Goal: Transaction & Acquisition: Book appointment/travel/reservation

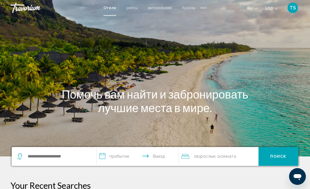
click at [47, 81] on div "Main content" at bounding box center [155, 78] width 310 height 157
click at [66, 183] on p "Your Recent Searches" at bounding box center [154, 185] width 289 height 10
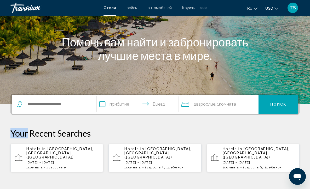
scroll to position [63, 0]
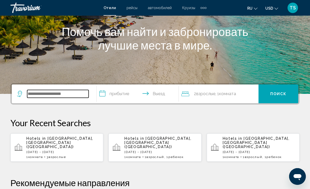
click at [46, 96] on input "Search widget" at bounding box center [57, 94] width 61 height 8
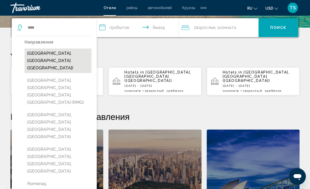
click at [59, 53] on button "[GEOGRAPHIC_DATA], [GEOGRAPHIC_DATA] ([GEOGRAPHIC_DATA])" at bounding box center [58, 61] width 67 height 25
type input "**********"
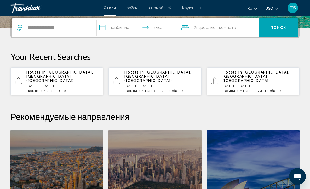
click at [103, 27] on input "**********" at bounding box center [139, 28] width 84 height 20
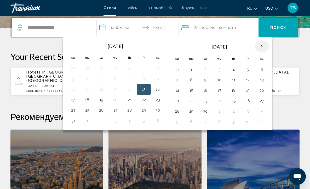
click at [262, 46] on th "Next month" at bounding box center [262, 46] width 14 height 11
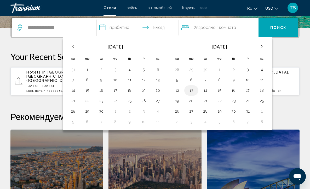
click at [191, 92] on button "13" at bounding box center [191, 90] width 8 height 7
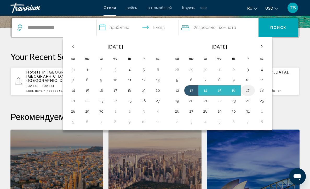
click at [249, 92] on button "17" at bounding box center [247, 90] width 8 height 7
type input "**********"
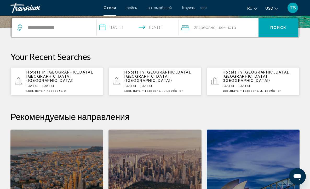
click at [243, 29] on div "2 Взрослый Взрослые , 1 Комната номера" at bounding box center [219, 27] width 77 height 7
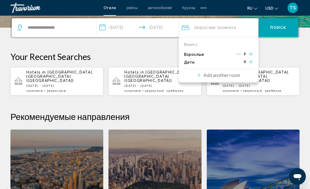
click at [251, 54] on icon "Increment adults" at bounding box center [250, 54] width 5 height 6
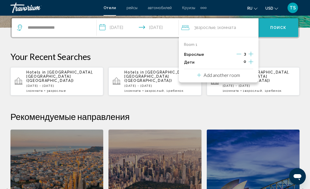
click at [279, 27] on span "Поиск" at bounding box center [278, 28] width 16 height 4
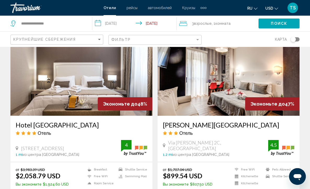
scroll to position [230, 0]
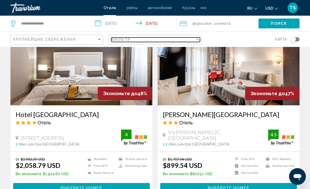
click at [197, 39] on div "Filter" at bounding box center [197, 40] width 5 height 4
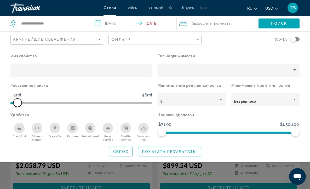
drag, startPoint x: 100, startPoint y: 102, endPoint x: 19, endPoint y: 104, distance: 81.0
click at [19, 104] on span "Hotel Filters" at bounding box center [17, 103] width 8 height 8
click at [19, 130] on icon "Breakfast" at bounding box center [19, 129] width 4 height 2
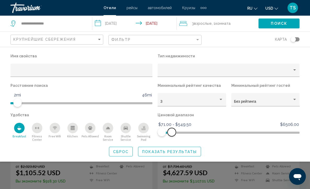
drag, startPoint x: 294, startPoint y: 133, endPoint x: 171, endPoint y: 154, distance: 124.5
click at [171, 154] on div "Имя свойства Тип недвижимости Расстояние поиска 1mi 46mi 2mi Минимальный рейтин…" at bounding box center [155, 104] width 310 height 104
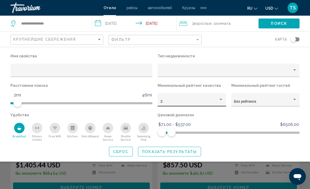
click at [221, 99] on div "Hotel Filters" at bounding box center [220, 100] width 5 height 4
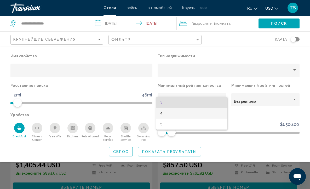
click at [202, 115] on span "4" at bounding box center [191, 113] width 63 height 11
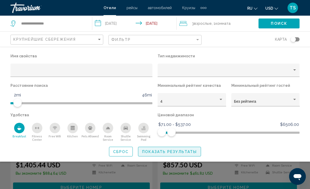
click at [179, 154] on span "Показать результаты" at bounding box center [169, 152] width 55 height 4
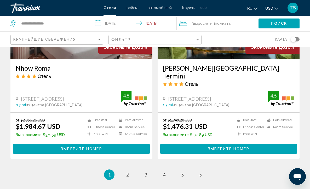
scroll to position [1032, 0]
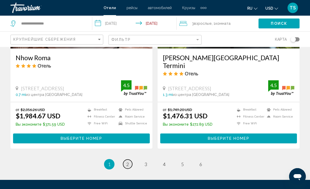
click at [127, 162] on span "2" at bounding box center [127, 165] width 3 height 6
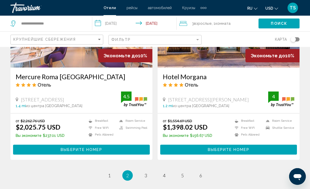
scroll to position [1024, 0]
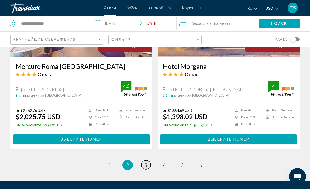
click at [146, 163] on span "3" at bounding box center [145, 165] width 3 height 6
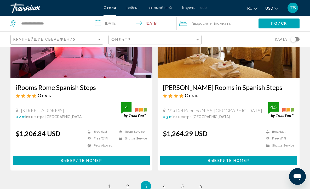
scroll to position [1013, 0]
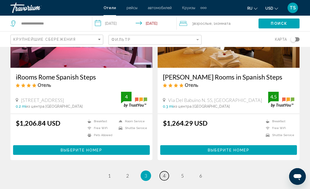
click at [166, 175] on link "page 4" at bounding box center [164, 176] width 9 height 9
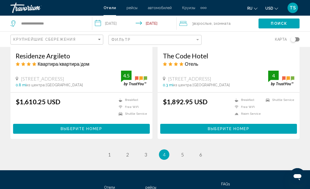
scroll to position [1055, 0]
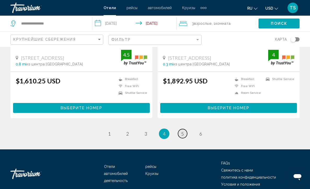
click at [183, 133] on span "5" at bounding box center [182, 134] width 3 height 6
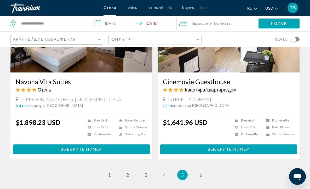
scroll to position [1019, 0]
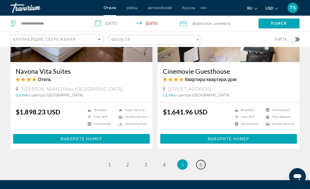
click at [201, 164] on span "6" at bounding box center [200, 165] width 3 height 6
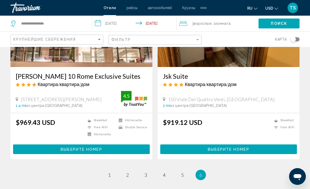
scroll to position [460, 0]
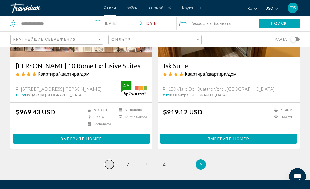
click at [109, 164] on span "1" at bounding box center [109, 165] width 3 height 6
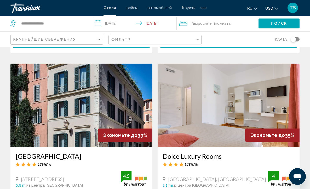
scroll to position [198, 0]
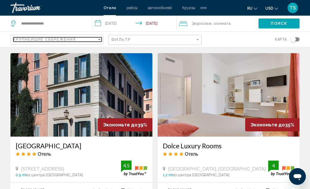
click at [101, 38] on div "Sort by" at bounding box center [99, 39] width 5 height 4
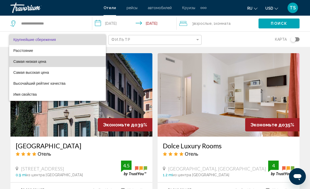
click at [73, 61] on span "Самая низкая цена" at bounding box center [57, 61] width 88 height 11
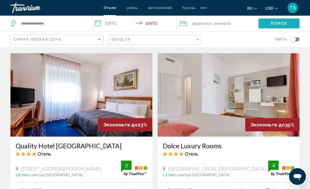
click at [278, 24] on span "Поиск" at bounding box center [279, 24] width 16 height 4
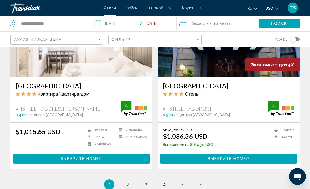
scroll to position [1025, 0]
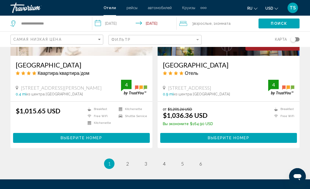
click at [235, 23] on div "3 Взрослый Взрослые , 1 Комната номера" at bounding box center [218, 23] width 79 height 7
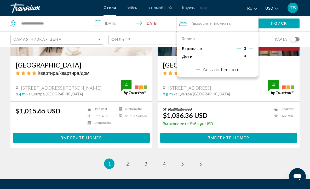
click at [239, 49] on icon "Decrement adults" at bounding box center [238, 48] width 5 height 5
click at [267, 22] on button "Поиск" at bounding box center [278, 24] width 41 height 10
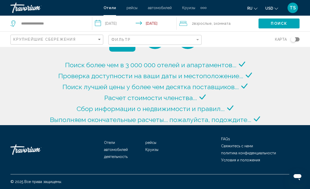
scroll to position [46, 0]
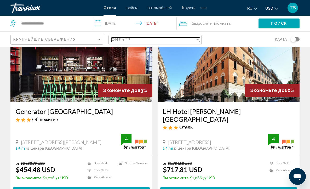
click at [197, 40] on div "Filter" at bounding box center [197, 39] width 3 height 1
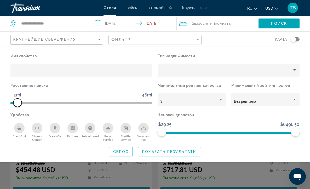
drag, startPoint x: 100, startPoint y: 102, endPoint x: 18, endPoint y: 114, distance: 83.3
click at [18, 114] on div "Имя свойства Тип недвижимости Расстояние поиска 1mi 46mi 2mi Минимальный рейтин…" at bounding box center [155, 96] width 294 height 89
click at [19, 128] on icon "Breakfast" at bounding box center [18, 127] width 1 height 2
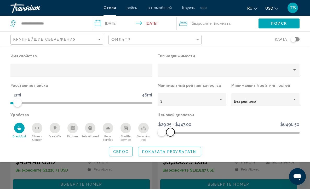
drag, startPoint x: 292, startPoint y: 132, endPoint x: 170, endPoint y: 148, distance: 123.2
click at [170, 148] on div "Имя свойства Тип недвижимости Расстояние поиска 1mi 46mi 2mi Минимальный рейтин…" at bounding box center [155, 104] width 310 height 104
click at [155, 154] on span "Показать результаты" at bounding box center [169, 152] width 55 height 4
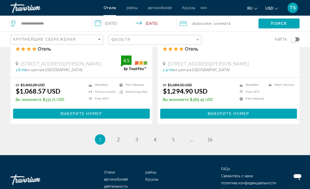
scroll to position [1070, 0]
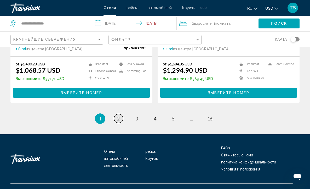
click at [117, 117] on span "2" at bounding box center [118, 119] width 3 height 6
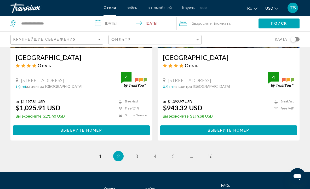
scroll to position [1055, 0]
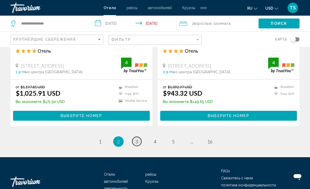
click at [135, 139] on span "3" at bounding box center [136, 142] width 3 height 6
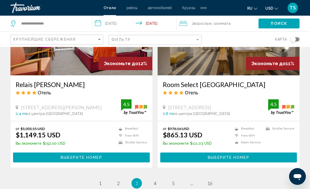
scroll to position [1024, 0]
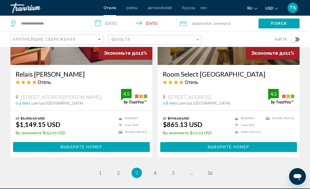
click at [202, 7] on div "Extra navigation items" at bounding box center [203, 8] width 2 height 2
click at [198, 15] on span "деятельность" at bounding box center [191, 17] width 24 height 4
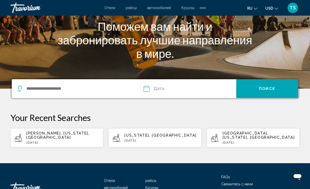
scroll to position [73, 0]
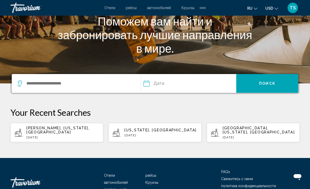
click at [133, 7] on span "рейсы" at bounding box center [131, 8] width 11 height 4
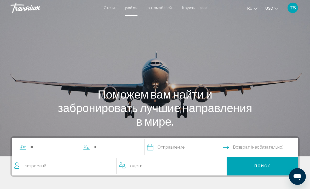
click at [37, 142] on div "Search widget" at bounding box center [75, 147] width 122 height 19
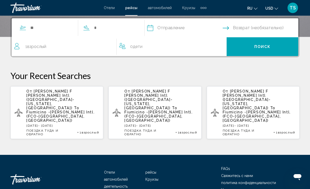
click at [55, 110] on span "Fiumicino -[PERSON_NAME] Intl. (FCO-[GEOGRAPHIC_DATA], [GEOGRAPHIC_DATA])" at bounding box center [60, 116] width 68 height 13
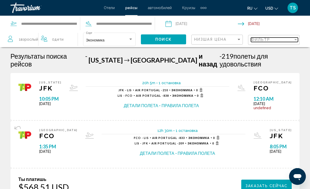
click at [295, 40] on div "Filter" at bounding box center [295, 39] width 3 height 1
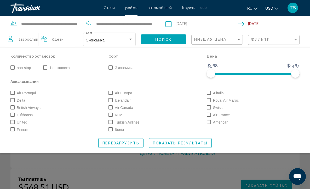
click at [13, 68] on span "Search widget" at bounding box center [12, 68] width 4 height 4
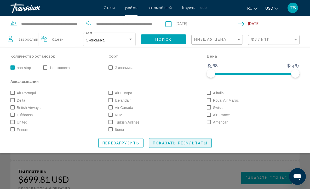
click at [177, 143] on span "Показать результаты" at bounding box center [180, 143] width 55 height 4
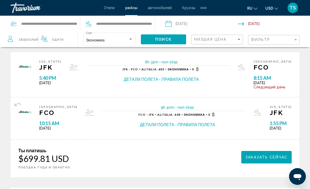
scroll to position [595, 0]
